Goal: Task Accomplishment & Management: Manage account settings

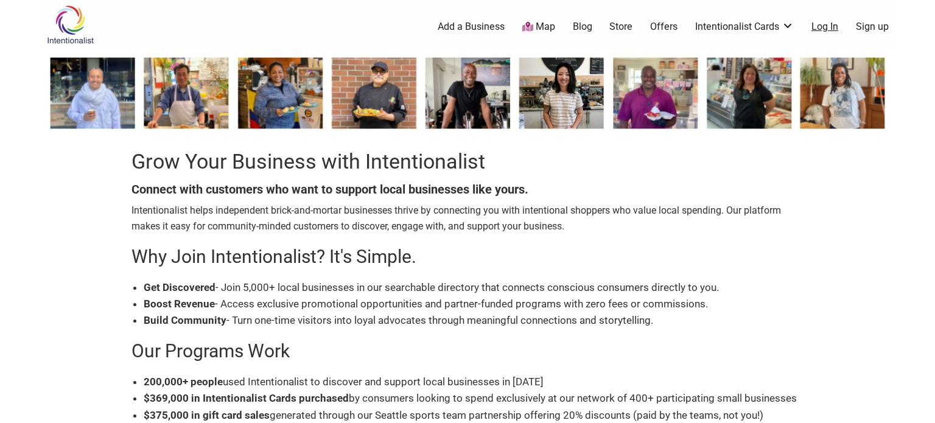
click at [825, 24] on link "Log In" at bounding box center [824, 26] width 27 height 13
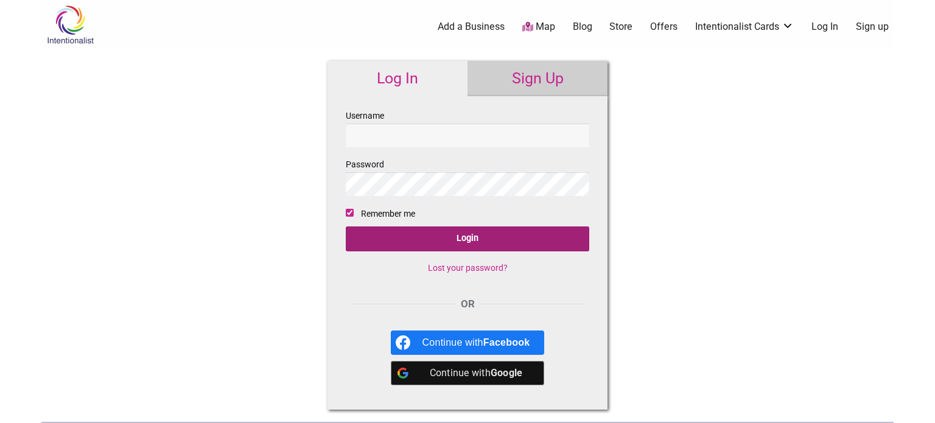
type input "[EMAIL_ADDRESS][DOMAIN_NAME]"
click at [442, 243] on input "Login" at bounding box center [467, 238] width 243 height 25
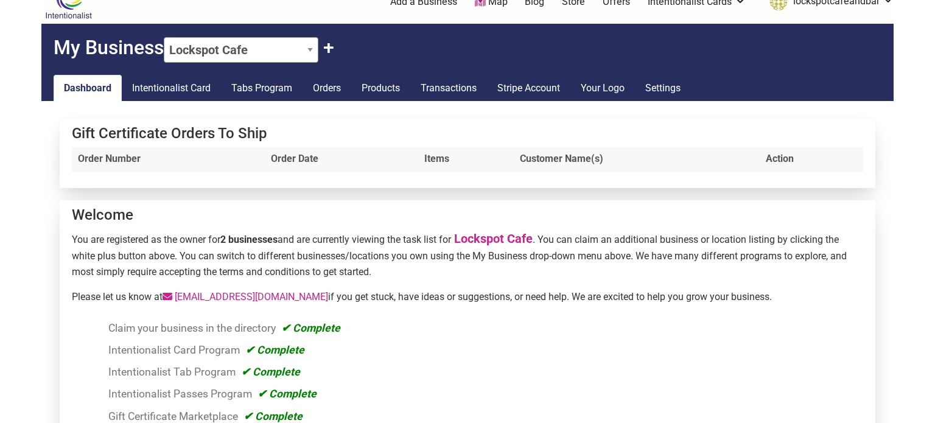
scroll to position [29, 0]
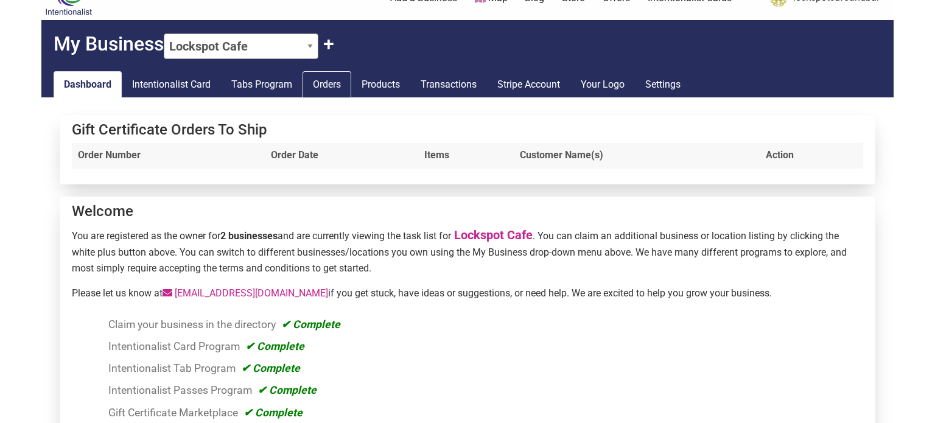
click at [335, 79] on link "Orders" at bounding box center [327, 84] width 49 height 27
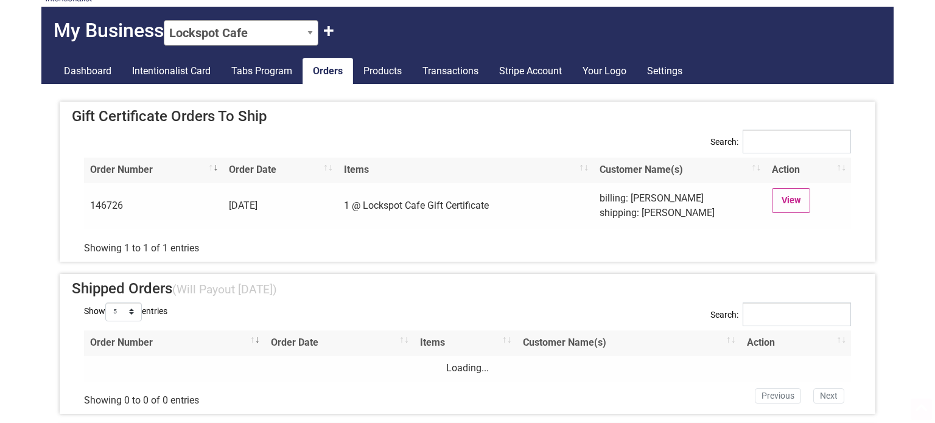
scroll to position [95, 0]
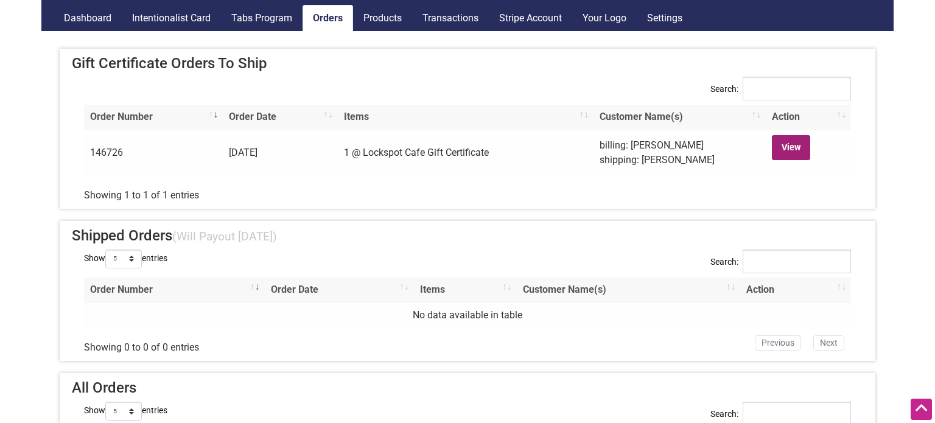
click at [802, 142] on link "View" at bounding box center [791, 147] width 38 height 25
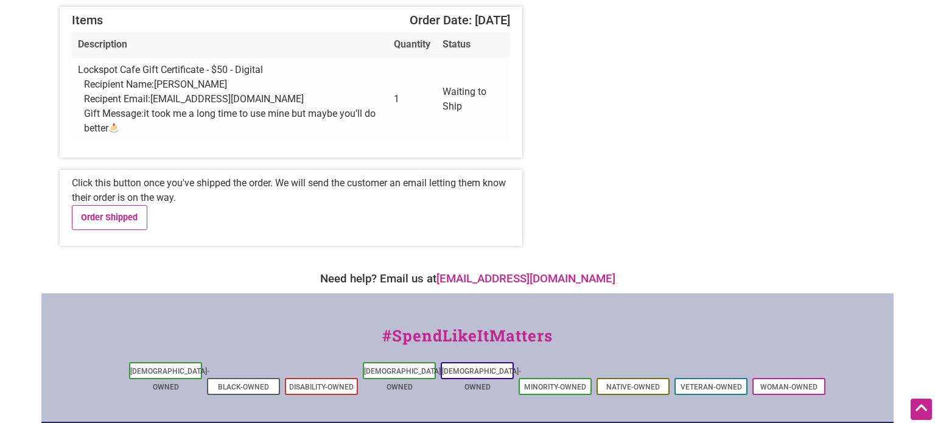
scroll to position [282, 0]
click at [133, 205] on link "Order Shipped" at bounding box center [109, 217] width 75 height 25
